Goal: Task Accomplishment & Management: Manage account settings

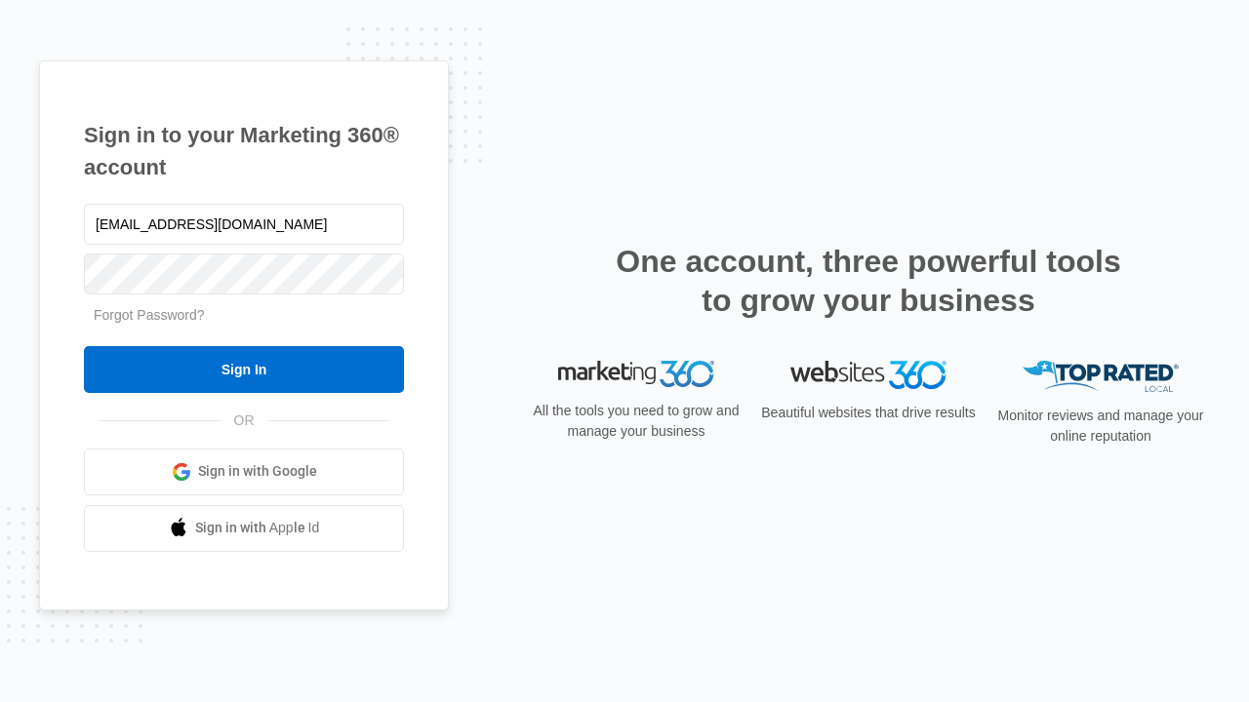
type input "dankie614@gmail.com"
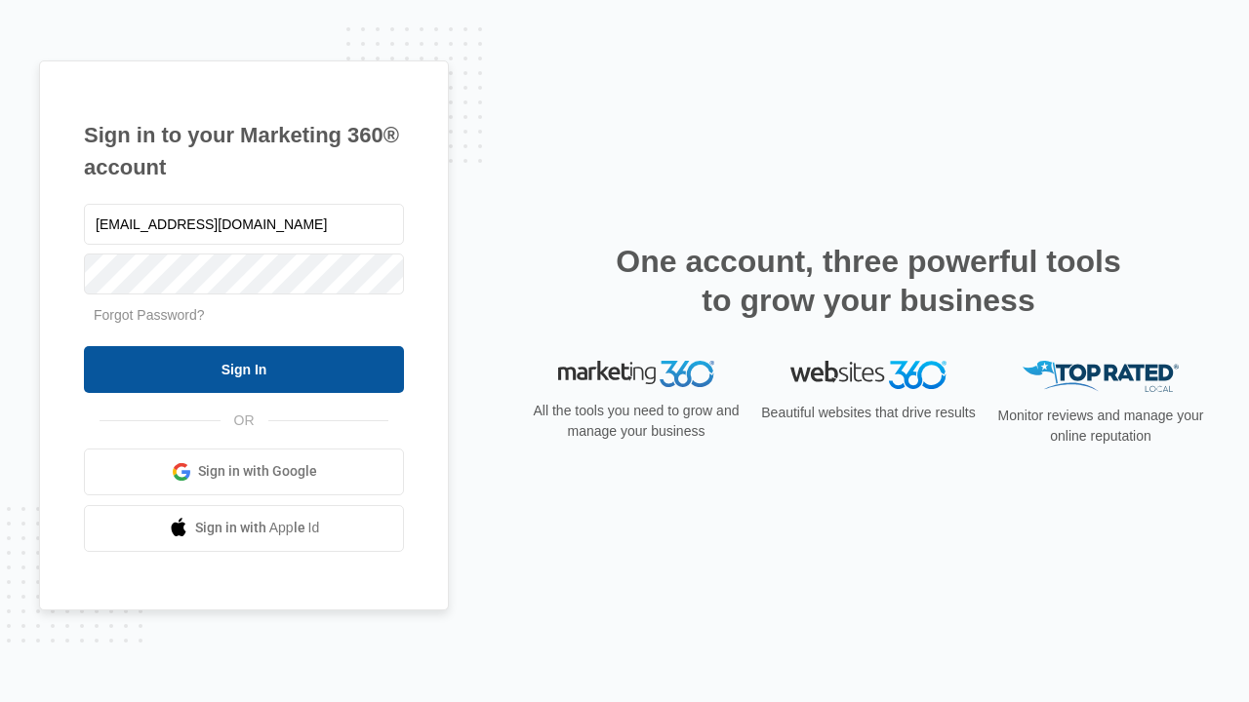
click at [244, 369] on input "Sign In" at bounding box center [244, 369] width 320 height 47
